Goal: Answer question/provide support

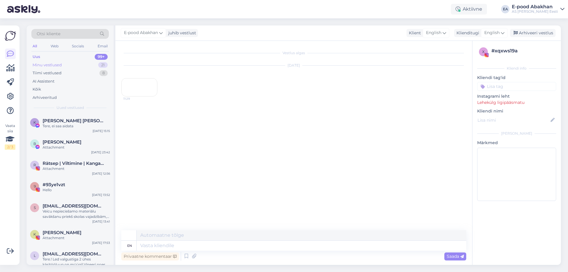
click at [55, 64] on div "Minu vestlused" at bounding box center [47, 65] width 29 height 6
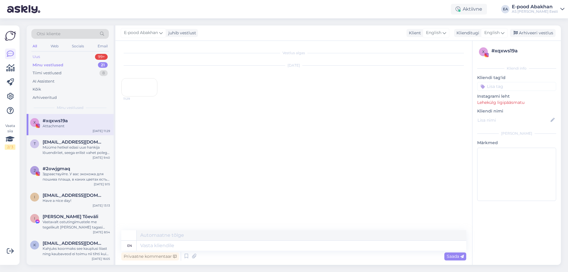
click at [59, 56] on div "Uus 99+" at bounding box center [69, 57] width 77 height 8
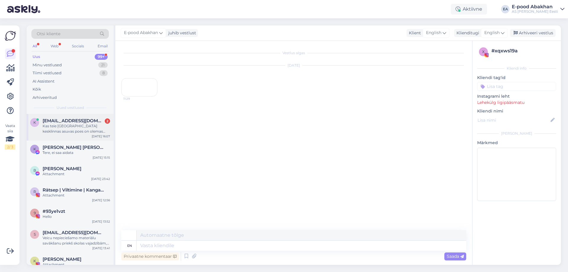
click at [80, 120] on span "[EMAIL_ADDRESS][DOMAIN_NAME]" at bounding box center [74, 120] width 62 height 5
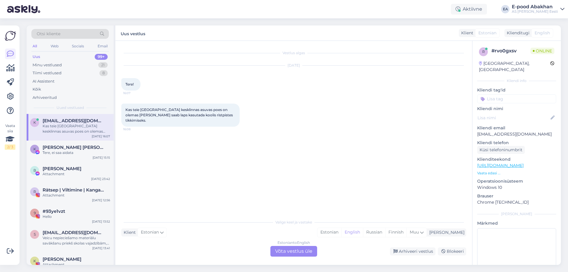
click at [301, 253] on div "Estonian to English Võta vestlus üle" at bounding box center [293, 251] width 47 height 11
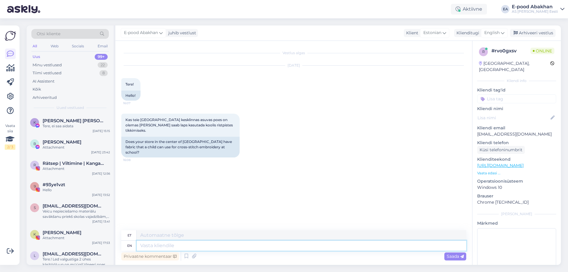
click at [225, 248] on textarea at bounding box center [301, 245] width 329 height 10
type textarea "Tere!"
type textarea "Tere! Jah, i"
type textarea "Tere! [GEOGRAPHIC_DATA],"
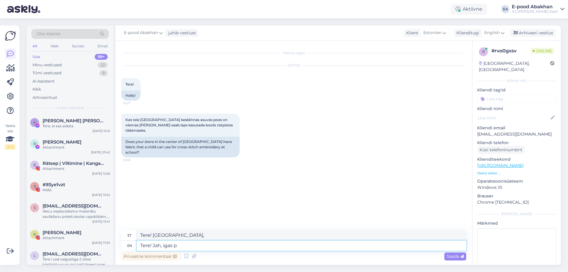
type textarea "Tere! Jah, igas po"
type textarea "Tere! Jah, igas mõttes"
type textarea "Tere! Jah, igas poes k"
type textarea "Tere! Jah, igas poes"
type textarea "Tere! Jah, igas poes kindlasti le"
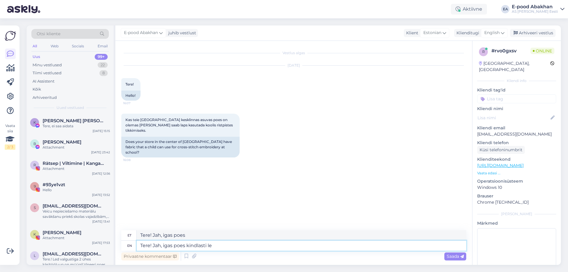
type textarea "Tere! Jah, igas poes kindlasti"
type textarea "Tere! Jah, igas poes kindlasti leiab"
type textarea "Tere! Jah, igas poes kindlasti leiab s"
type textarea "Tere! Jah, igas poes kindlasti leiab sp"
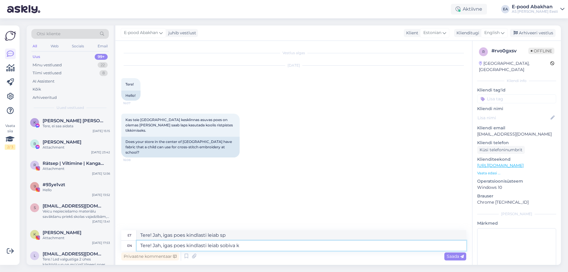
type textarea "Tere! Jah, igas poes kindlasti leiab sobiva ka"
type textarea "Tere! Jah, igas poes kindlasti leiab sobiva"
type textarea "Tere! Jah, igas poes kindlasti leiab sobiva kanga"
type textarea "Tere! Jah, igas poes kindlasti leiab sobiva kanga tikkimiseks."
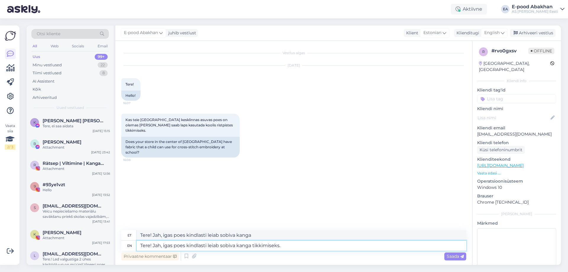
type textarea "Tere! Jah, igas poes kindlasti leiab sobiva kanga tikkimiseks."
type textarea "Tere! Jah, igas poes kindlasti leiab sobiva kanga tikkimiseks. Tikkimisriiet"
type textarea "Tere! Jah, igas poes kindlasti leiab sobiva kanga tikkimiseks. Tikkimisriiet on…"
type textarea "Tere! Jah, igas poes kindlasti leiab sobiva kanga tikkimiseks. Tikkimisriiet ed…"
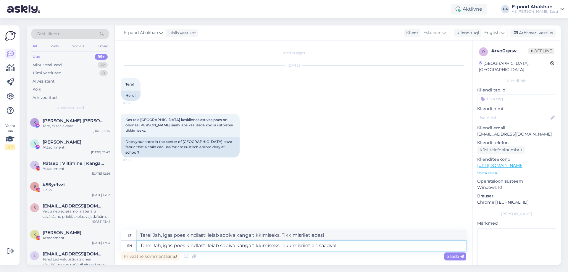
type textarea "Tere! Jah, igas poes kindlasti leiab sobiva kanga tikkimiseks. Tikkimisriiet on…"
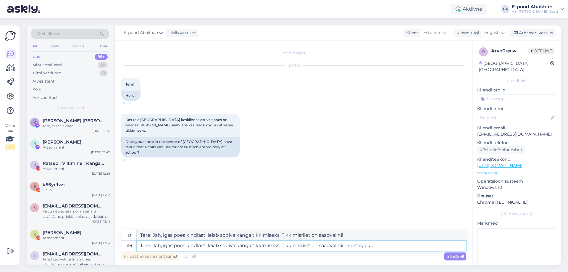
type textarea "Tere! Jah, igas poes kindlasti leiab sobiva kanga tikkimiseks. Tikkimisriiet on…"
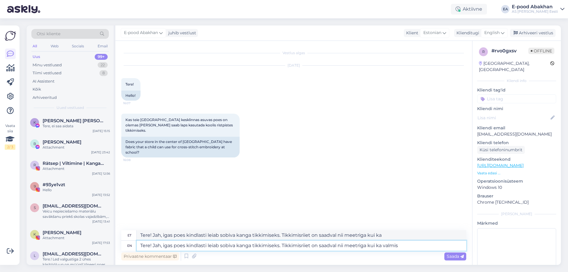
type textarea "Tere! Jah, igas poes kindlasti leiab sobiva kanga tikkimiseks. Tikkimisriiet on…"
click at [174, 245] on textarea "Tere! Jah, igas poes kindlasti leiab sobiva kanga tikkimiseks. Tikkimisriiet on…" at bounding box center [301, 245] width 329 height 10
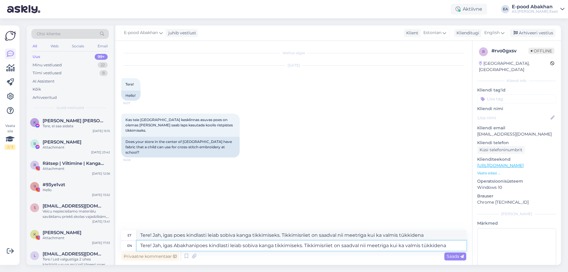
type textarea "Tere! Jah, igas Abakhani poes kindlasti leiab sobiva kanga tikkimiseks. Tikkimi…"
type textarea "Tere! Jah, igas Abakhani poes leiab kindlasti sobiva kanga tikkimiseks. Tikkimi…"
type textarea "Tere! Jah, igas Abakhani poes kindlasti leiab sobiva kanga tikkimiseks. Tikkimi…"
click at [455, 257] on span "Saada" at bounding box center [455, 255] width 17 height 5
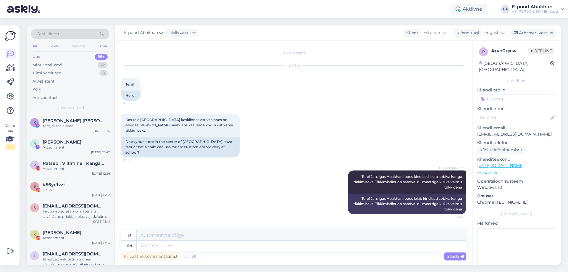
click at [489, 170] on p "Vaata edasi ..." at bounding box center [516, 172] width 79 height 5
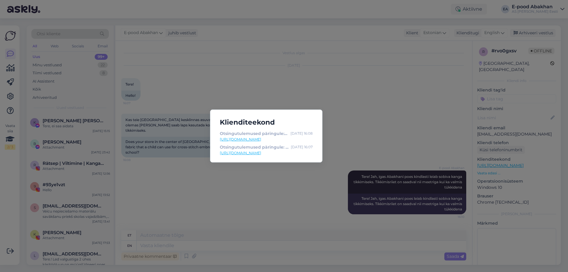
click at [277, 141] on link "[URL][DOMAIN_NAME]" at bounding box center [266, 139] width 93 height 5
click at [306, 154] on link "[URL][DOMAIN_NAME]" at bounding box center [266, 152] width 93 height 5
click at [311, 78] on div "Klienditeekond Otsingutulemused päringule: 'tikkimine' [DATE] 16:08 [URL][DOMAI…" at bounding box center [284, 136] width 568 height 272
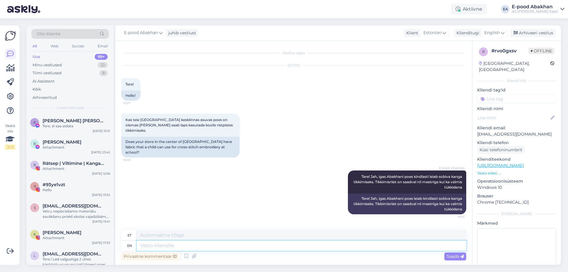
click at [192, 243] on textarea at bounding box center [301, 245] width 329 height 10
paste textarea "[URL][DOMAIN_NAME]"
type textarea "[URL][DOMAIN_NAME]"
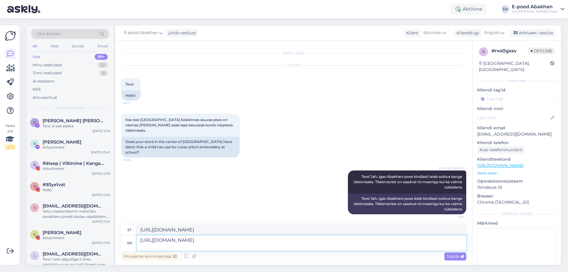
paste textarea "[URL][DOMAIN_NAME]"
type textarea "[URL][DOMAIN_NAME] [URL][DOMAIN_NAME]"
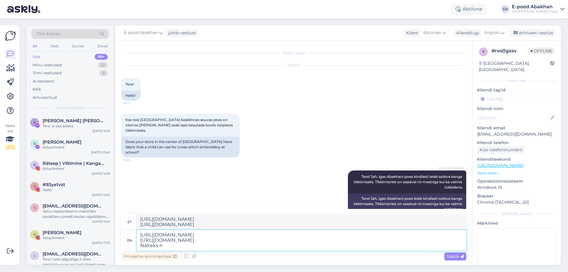
type textarea "[URL][DOMAIN_NAME] [URL][DOMAIN_NAME] Näiteks ne"
type textarea "[URL][DOMAIN_NAME] [URL][DOMAIN_NAME] paremini"
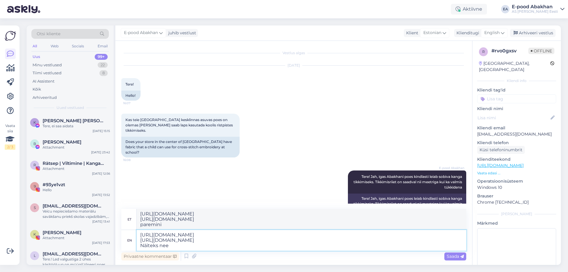
type textarea "[URL][DOMAIN_NAME] [URL][DOMAIN_NAME] Näiteks need"
type textarea "[URL][DOMAIN_NAME] [URL][DOMAIN_NAME] paremini vaja"
type textarea "[URL][DOMAIN_NAME] [URL][DOMAIN_NAME] Nä"
type textarea "[URL][DOMAIN_NAME] [URL][DOMAIN_NAME] paremini"
type textarea "[URL][DOMAIN_NAME] [URL][DOMAIN_NAME]"
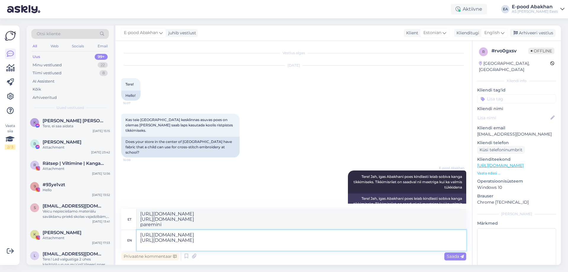
type textarea "[URL][DOMAIN_NAME] [URL][DOMAIN_NAME]"
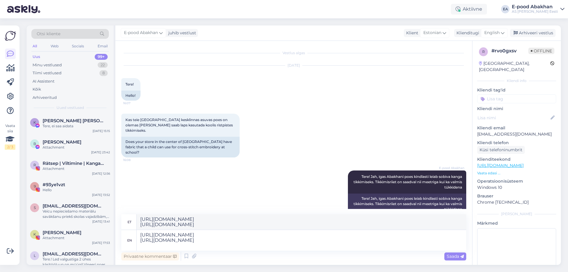
click at [130, 241] on div "en" at bounding box center [129, 240] width 5 height 10
click at [184, 244] on textarea "[URL][DOMAIN_NAME] [URL][DOMAIN_NAME]" at bounding box center [301, 240] width 329 height 21
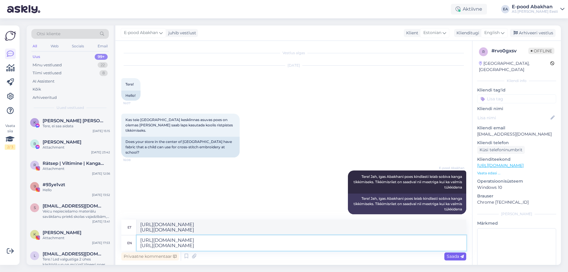
type textarea "[URL][DOMAIN_NAME] [URL][DOMAIN_NAME]"
click at [463, 257] on icon at bounding box center [462, 257] width 4 height 4
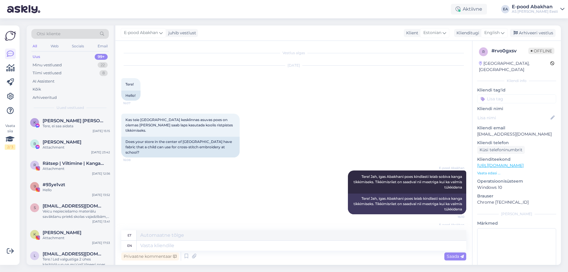
scroll to position [31, 0]
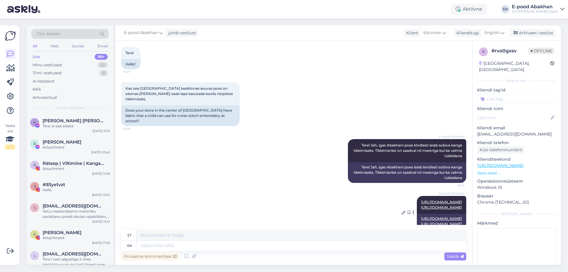
click at [426, 200] on link "[URL][DOMAIN_NAME]" at bounding box center [441, 202] width 41 height 4
click at [449, 205] on link "[URL][DOMAIN_NAME]" at bounding box center [441, 207] width 41 height 4
